Goal: Task Accomplishment & Management: Complete application form

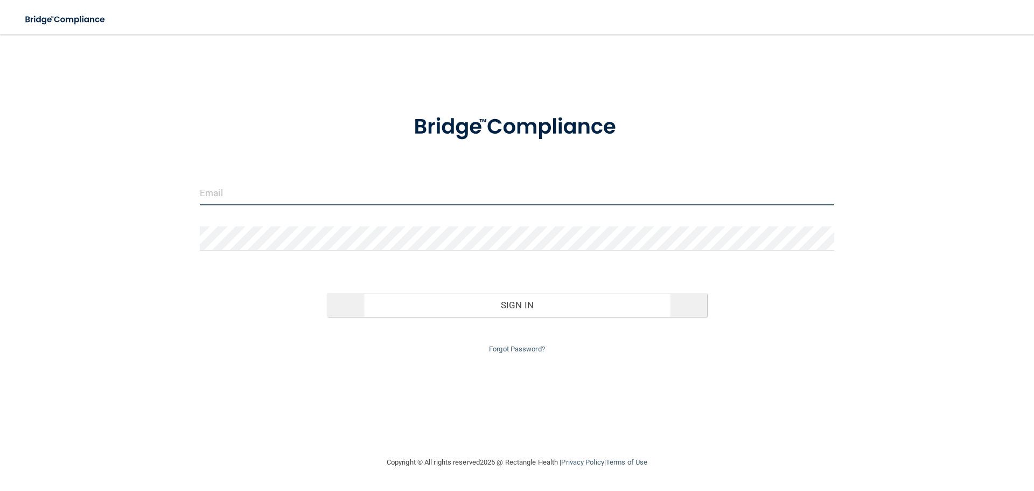
type input "[EMAIL_ADDRESS][DOMAIN_NAME]"
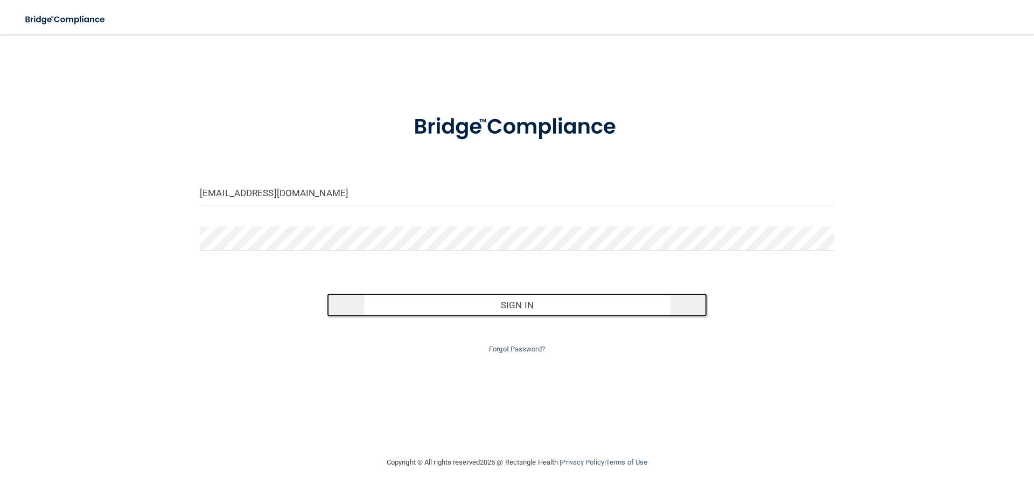
click at [517, 304] on button "Sign In" at bounding box center [517, 305] width 381 height 24
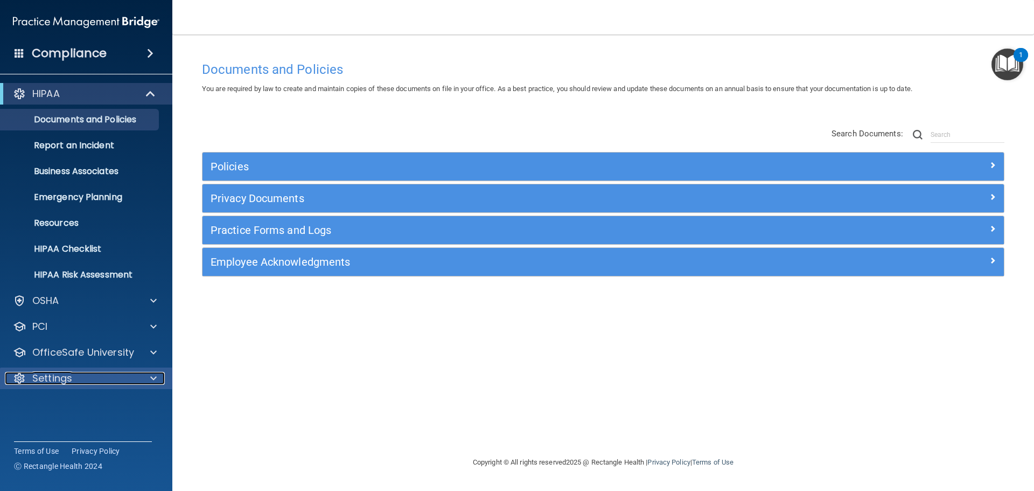
click at [59, 379] on p "Settings" at bounding box center [52, 378] width 40 height 13
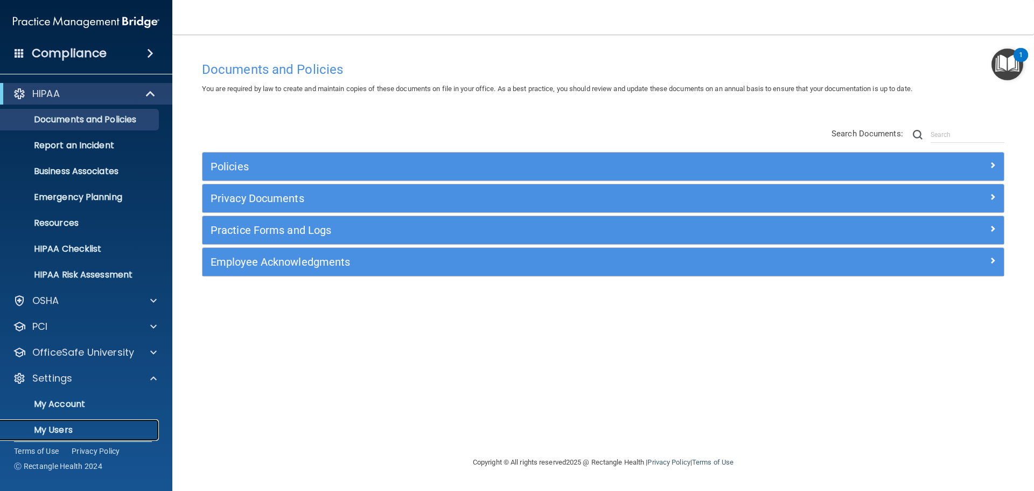
click at [63, 426] on p "My Users" at bounding box center [80, 429] width 147 height 11
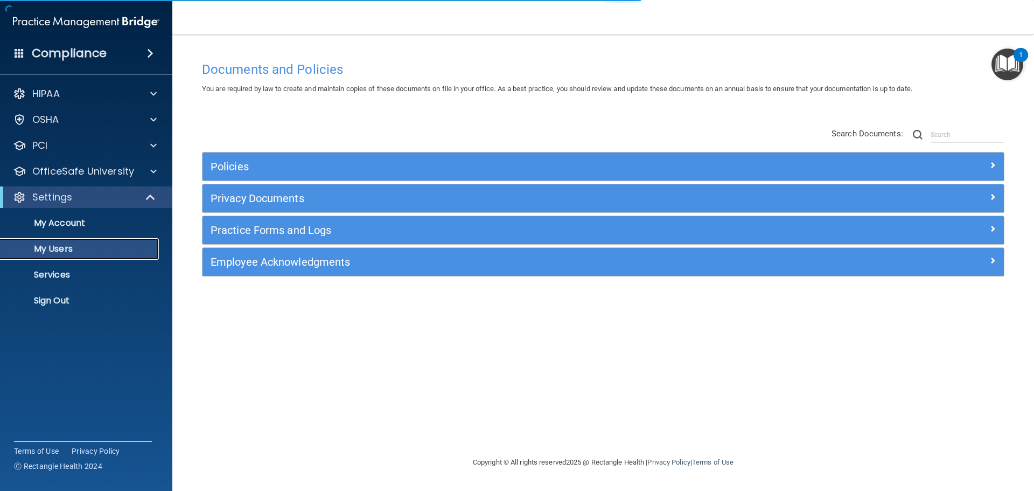
select select "20"
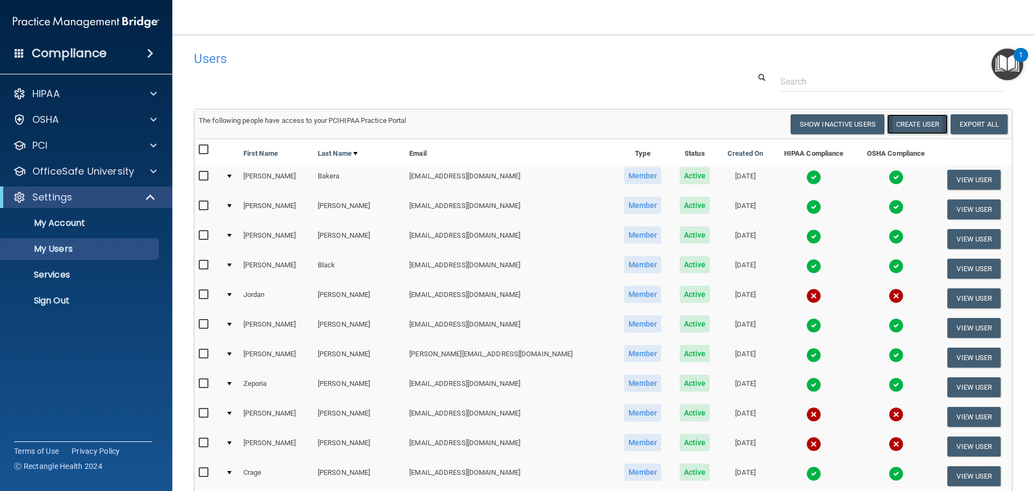
click at [905, 120] on button "Create User" at bounding box center [917, 124] width 61 height 20
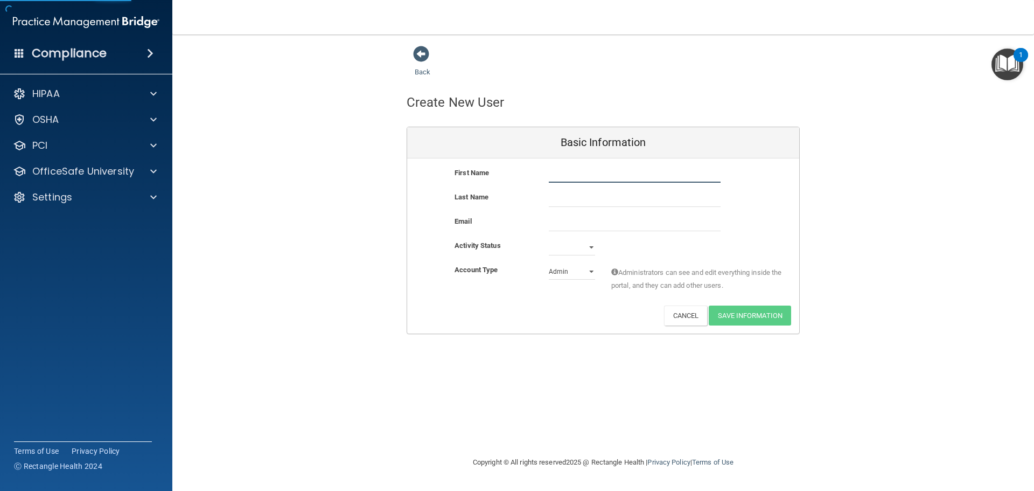
click at [587, 171] on input "text" at bounding box center [635, 174] width 172 height 16
type input "Mahogany"
type input "[PERSON_NAME]"
paste input "[EMAIL_ADDRESS][DOMAIN_NAME]"
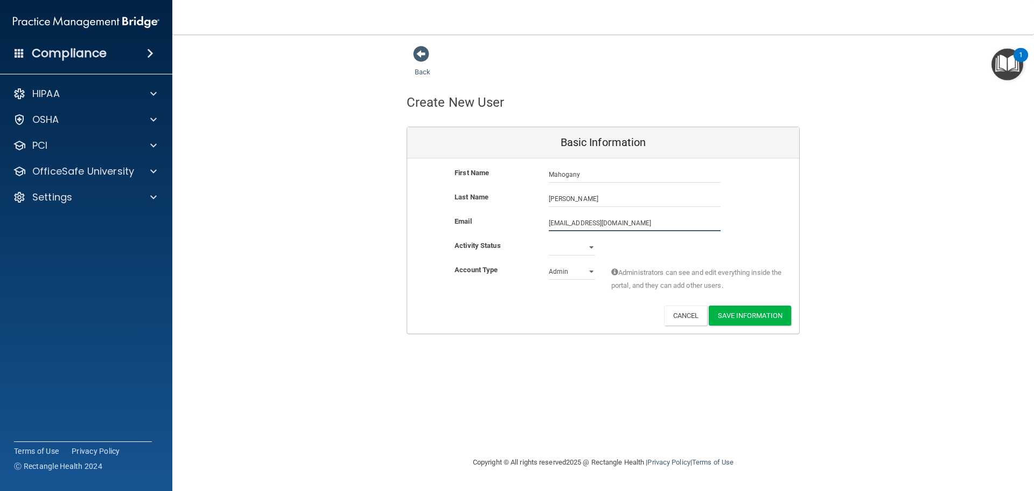
type input "[EMAIL_ADDRESS][DOMAIN_NAME]"
click at [584, 250] on select "Active Inactive" at bounding box center [572, 247] width 46 height 16
select select "active"
click at [549, 239] on select "Active Inactive" at bounding box center [572, 247] width 46 height 16
click at [569, 274] on select "Admin Member" at bounding box center [572, 271] width 46 height 16
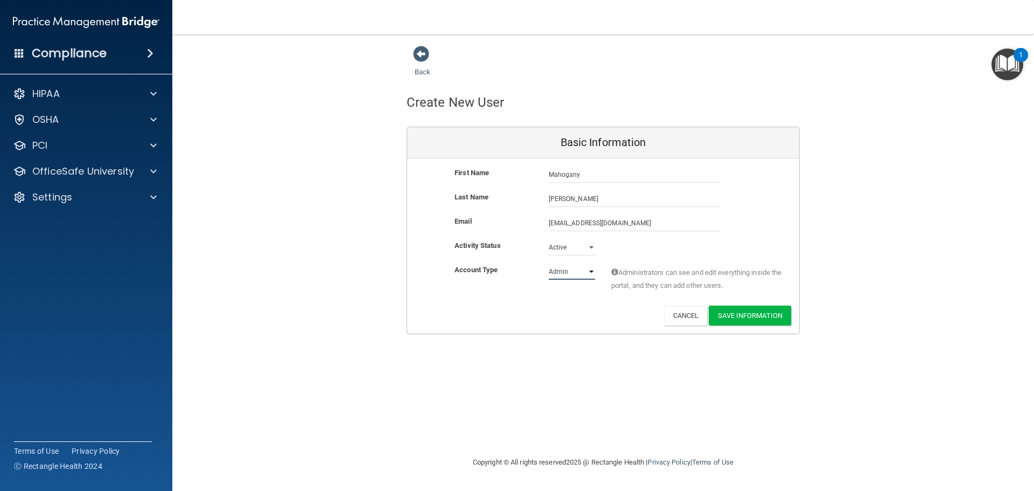
select select "practice_member"
click at [549, 263] on select "Admin Member" at bounding box center [572, 271] width 46 height 16
click at [750, 315] on button "Save Information" at bounding box center [750, 315] width 82 height 20
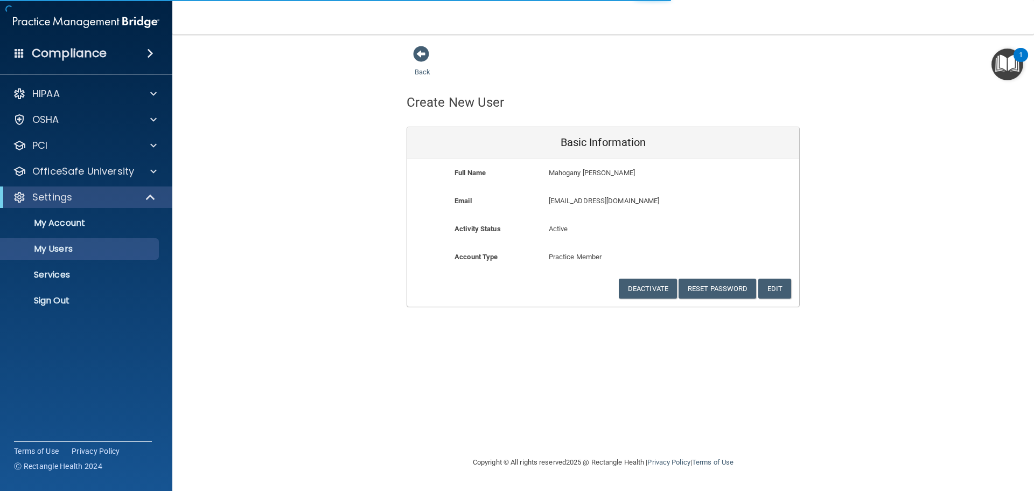
select select "20"
